Goal: Task Accomplishment & Management: Manage account settings

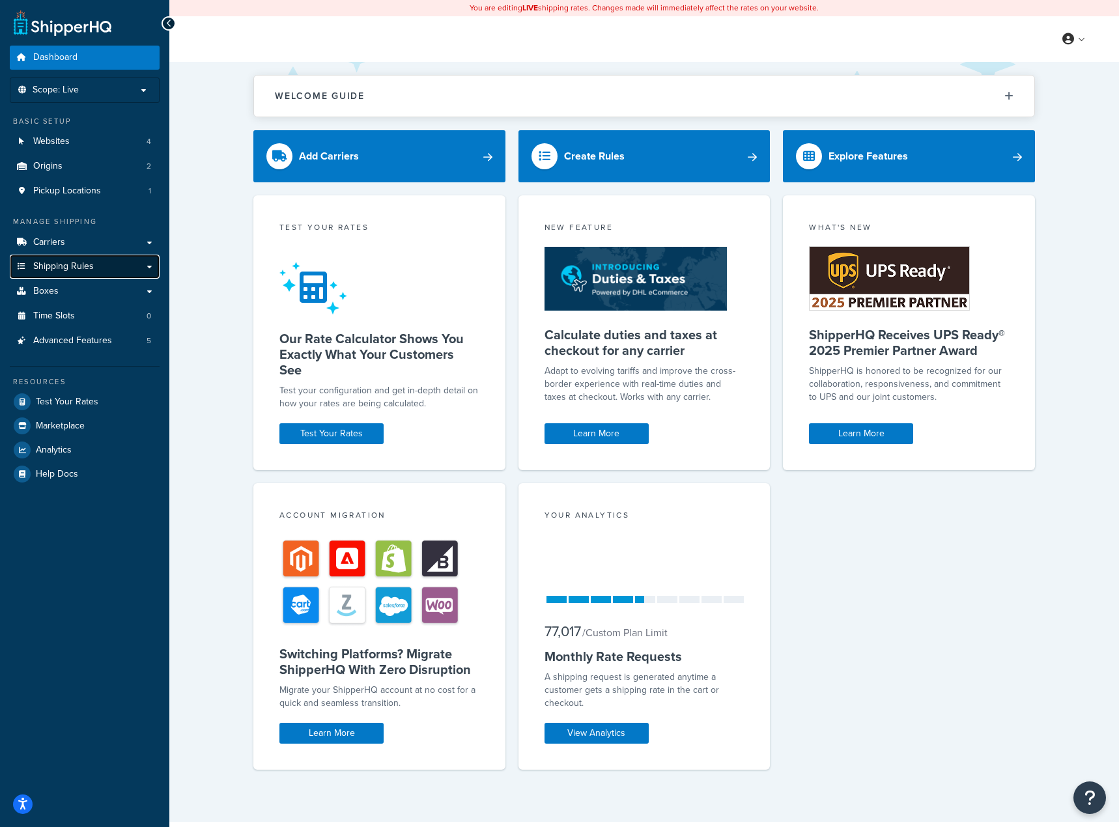
click at [71, 264] on span "Shipping Rules" at bounding box center [63, 266] width 61 height 11
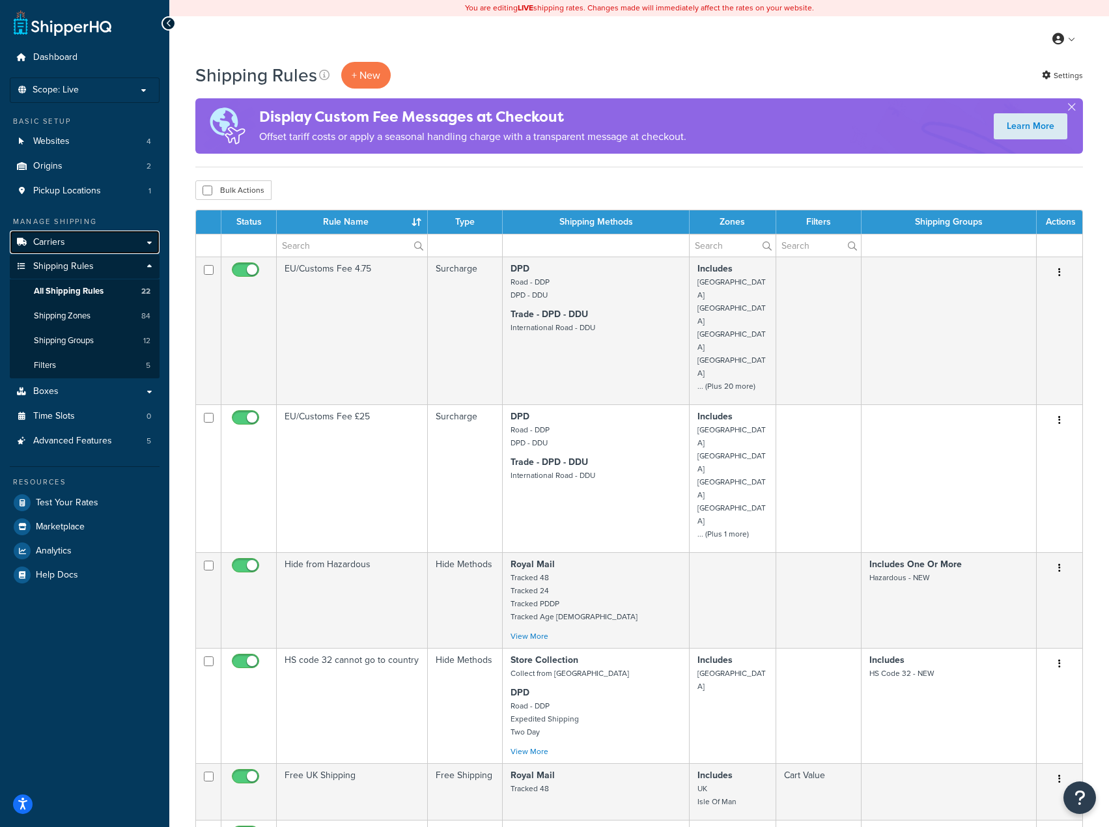
click at [50, 244] on span "Carriers" at bounding box center [49, 242] width 32 height 11
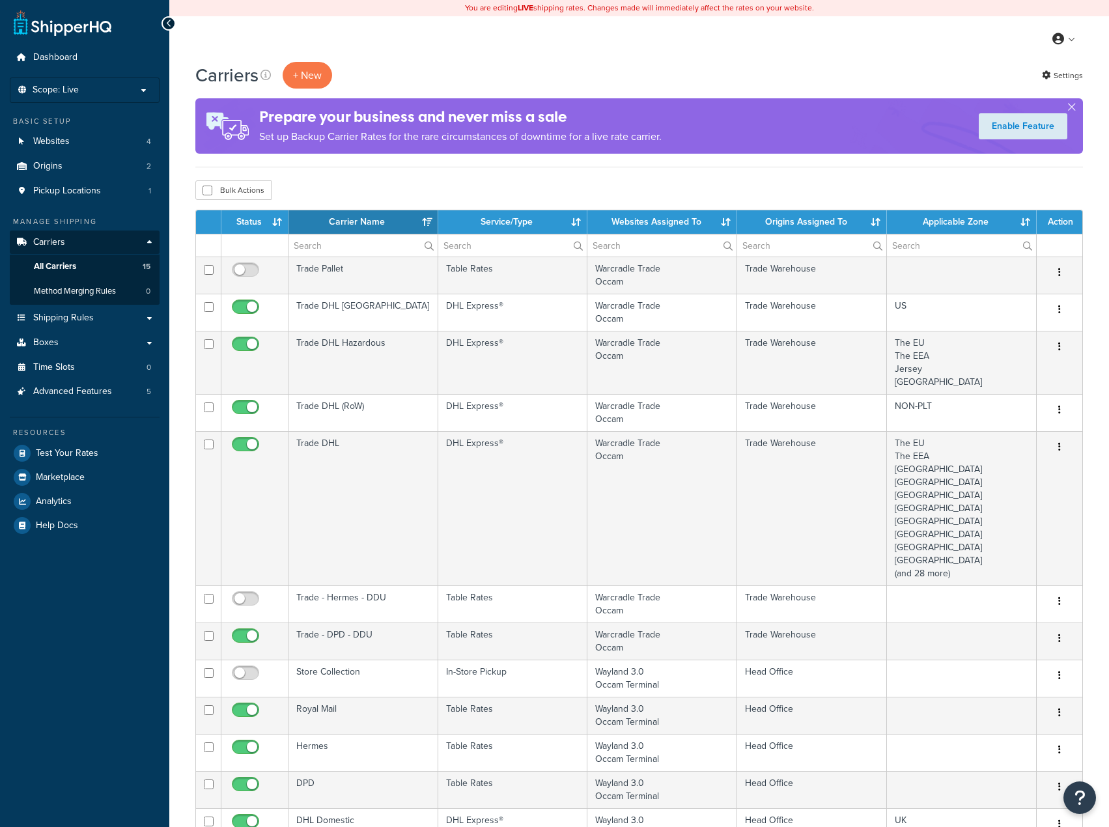
select select "15"
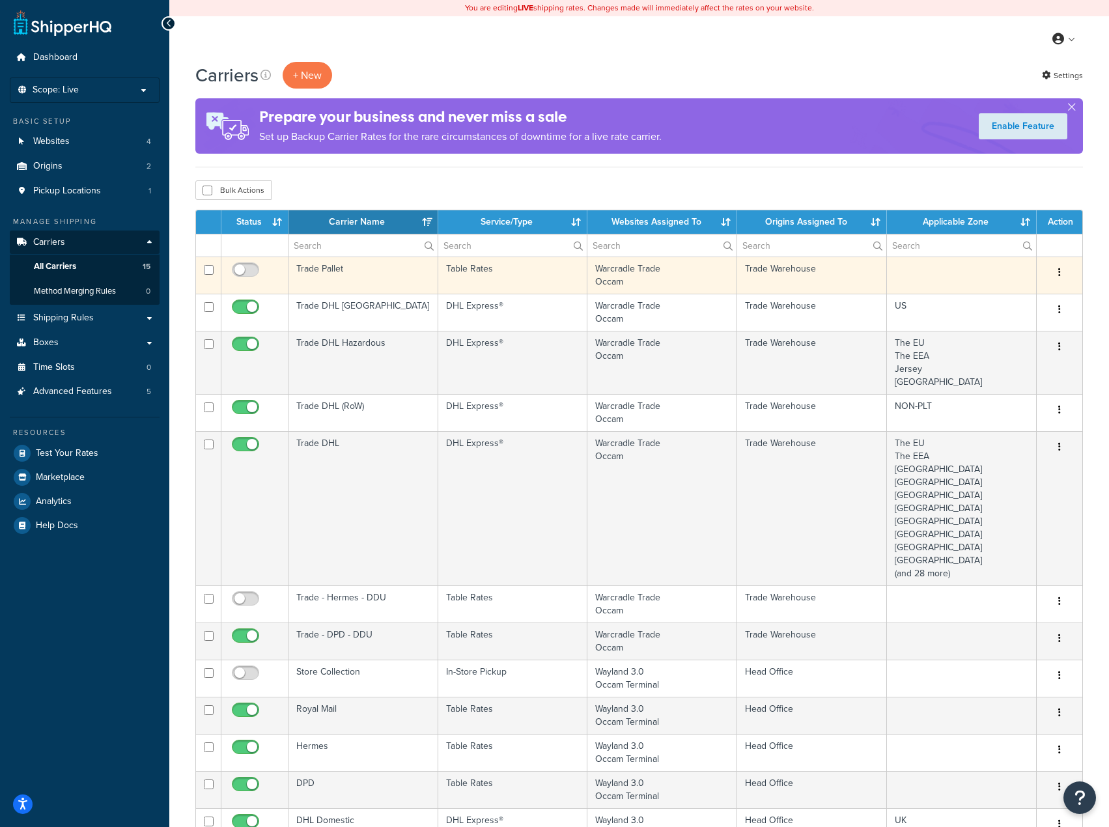
click at [347, 274] on td "Trade Pallet" at bounding box center [364, 275] width 150 height 37
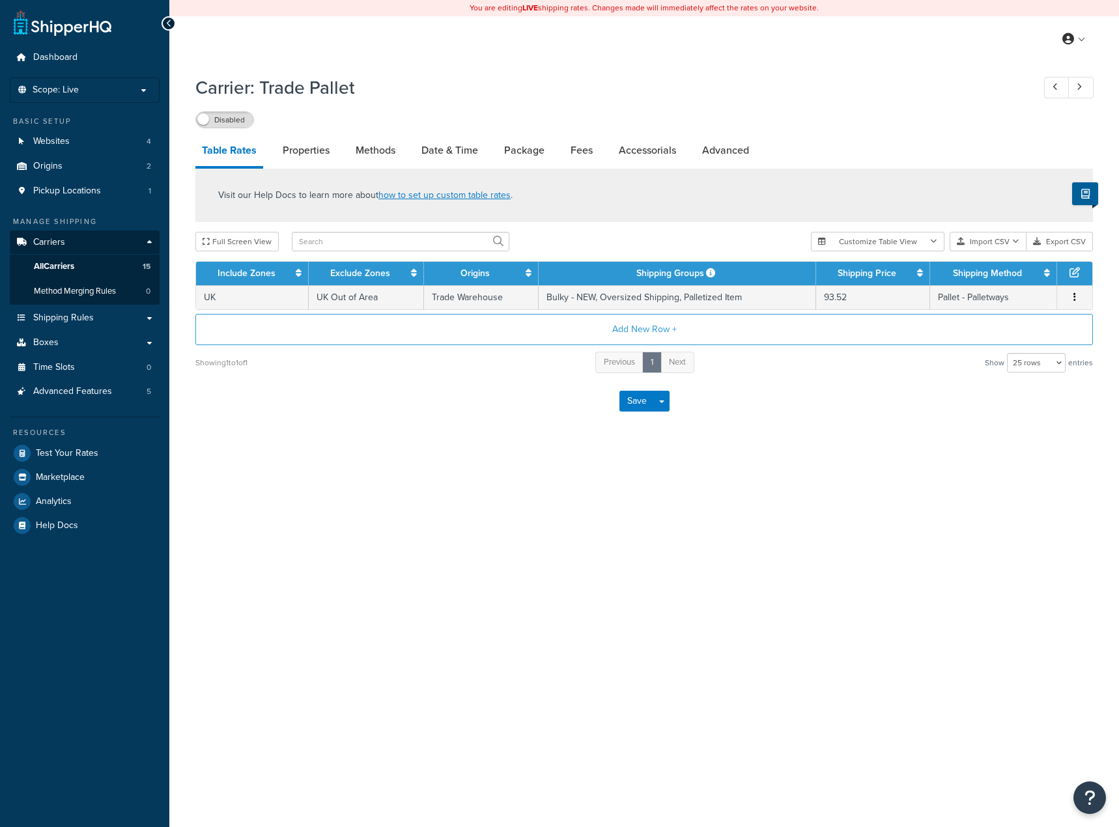
select select "25"
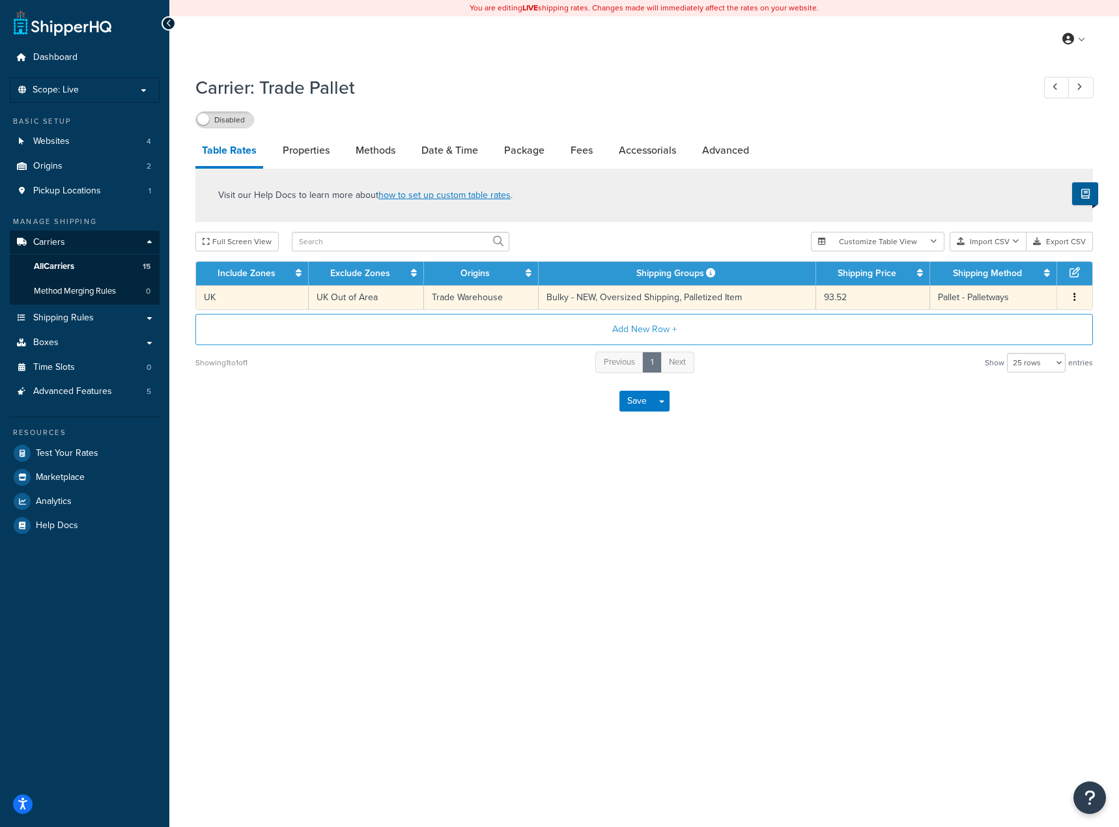
click at [320, 298] on td "UK Out of Area" at bounding box center [366, 297] width 115 height 24
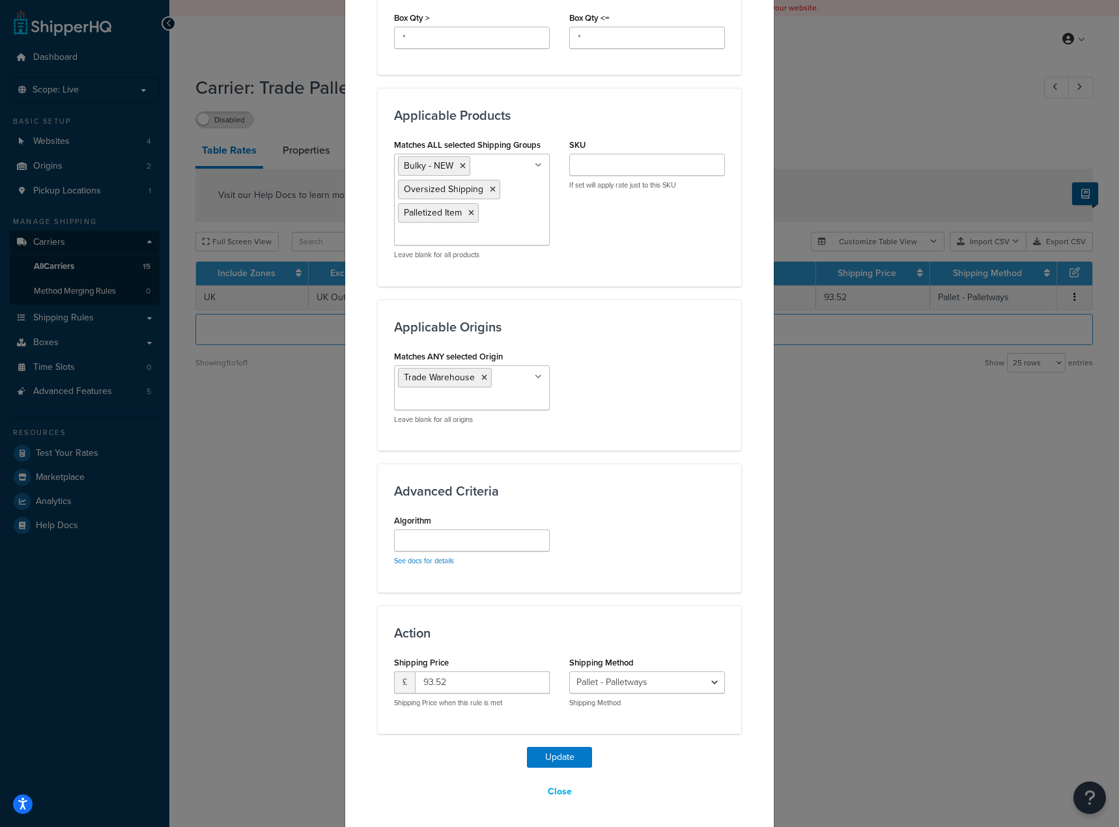
scroll to position [758, 0]
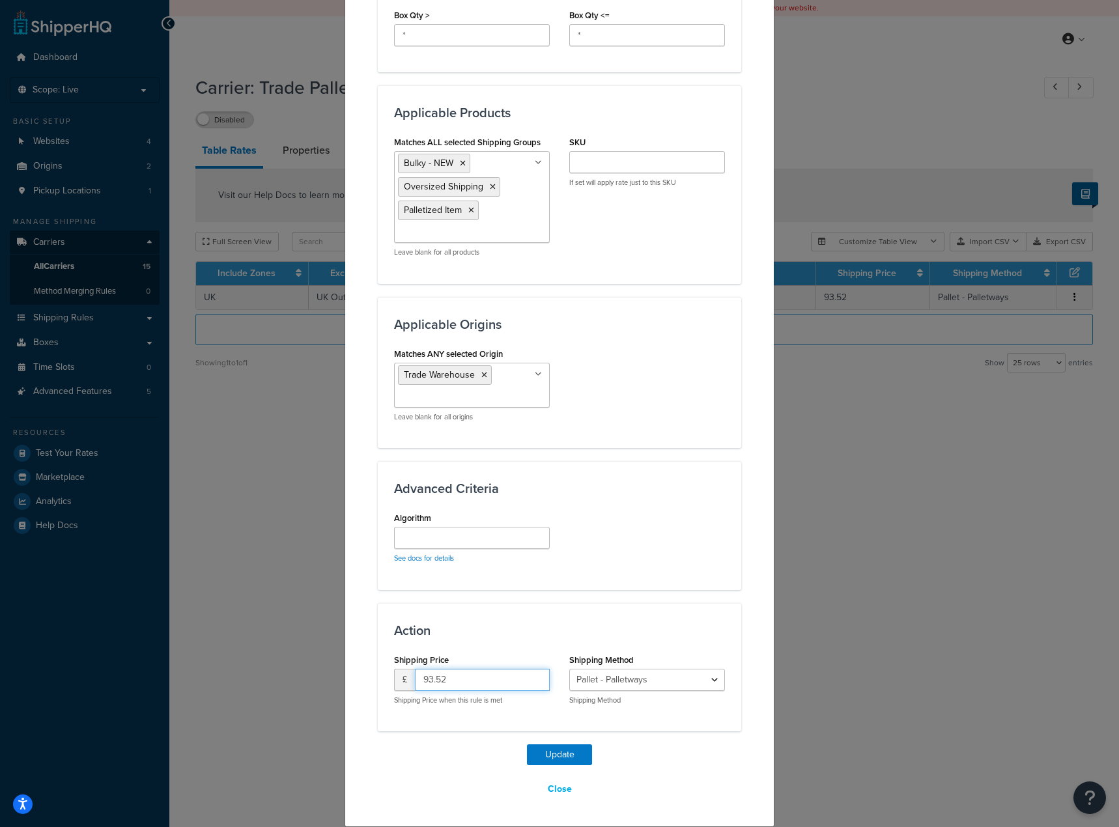
click at [481, 677] on input "93.52" at bounding box center [482, 680] width 135 height 22
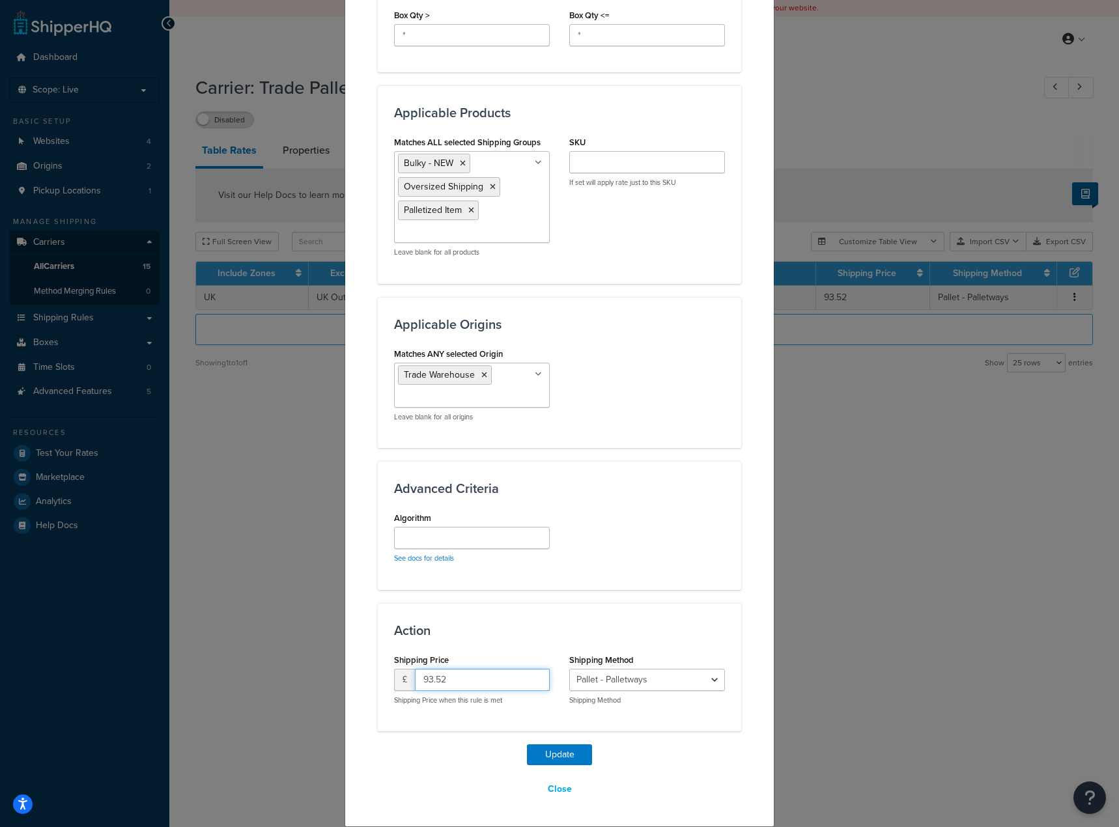
click at [480, 679] on input "93.52" at bounding box center [482, 680] width 135 height 22
type input "40"
click at [459, 788] on div "Close" at bounding box center [559, 789] width 363 height 22
click at [570, 752] on button "Update" at bounding box center [559, 755] width 65 height 21
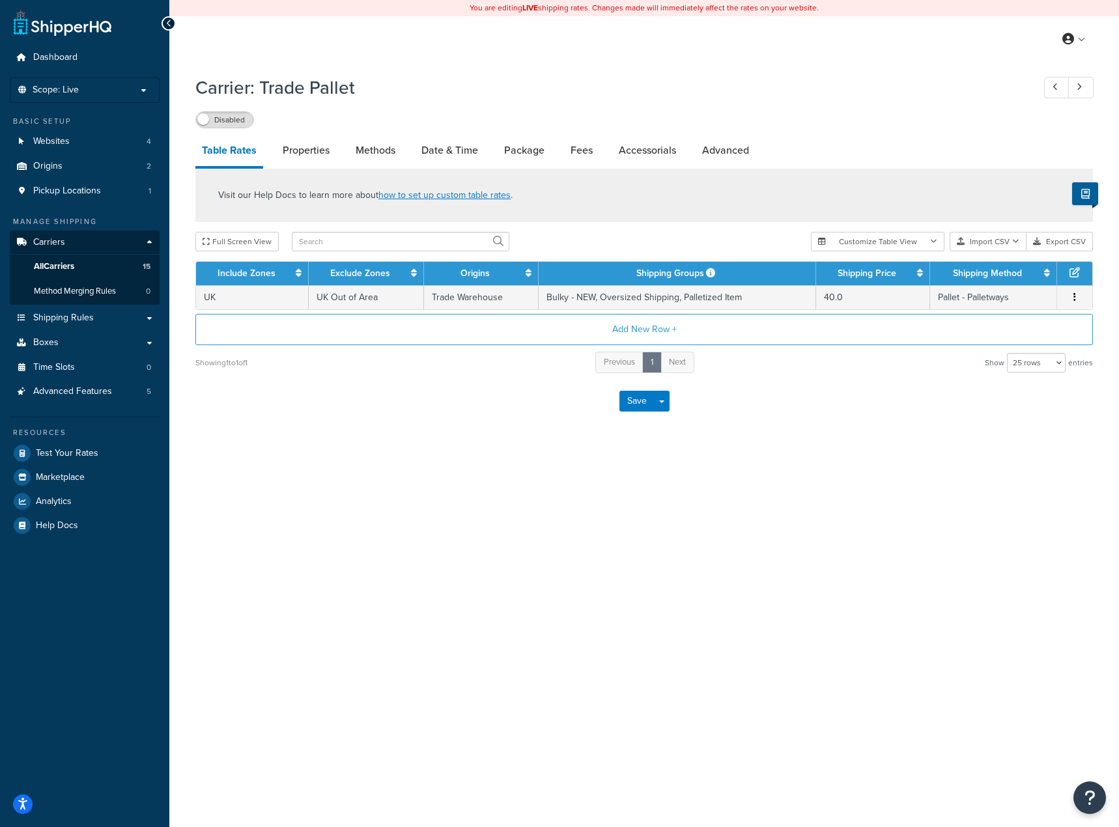
drag, startPoint x: 233, startPoint y: 124, endPoint x: 239, endPoint y: 119, distance: 8.0
click at [233, 124] on label "Disabled" at bounding box center [224, 120] width 57 height 16
click at [236, 121] on label "Enabled" at bounding box center [224, 120] width 57 height 16
